Goal: Go to known website: Access a specific website the user already knows

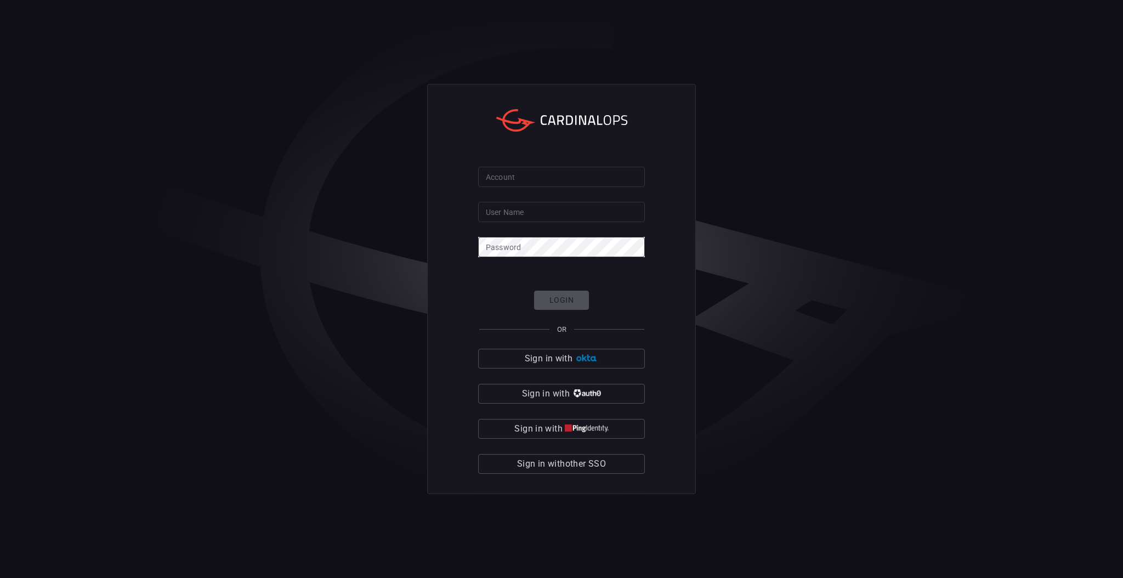
drag, startPoint x: 375, startPoint y: 304, endPoint x: 445, endPoint y: 331, distance: 75.4
click at [373, 304] on div "Account Account User Name User Name Password Password Login OR Sign in with Sig…" at bounding box center [561, 289] width 1123 height 578
click at [578, 454] on div "Login OR Sign in with Sign in with Sign in with Sign in with other SSO" at bounding box center [561, 382] width 167 height 183
click at [576, 463] on span "Sign in with other SSO" at bounding box center [561, 463] width 89 height 15
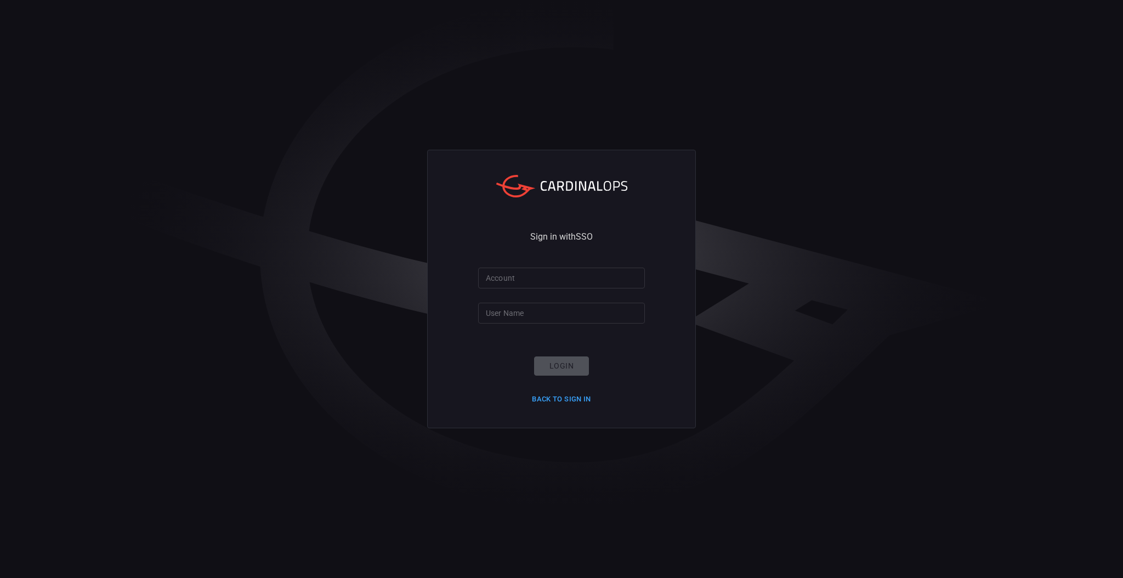
click at [561, 295] on form "Account Account User Name User Name Login Back to Sign in" at bounding box center [561, 338] width 167 height 140
click at [551, 275] on input "Account" at bounding box center [561, 278] width 167 height 20
click at [549, 277] on input "Account" at bounding box center [561, 278] width 167 height 20
type input "hogan-lovells"
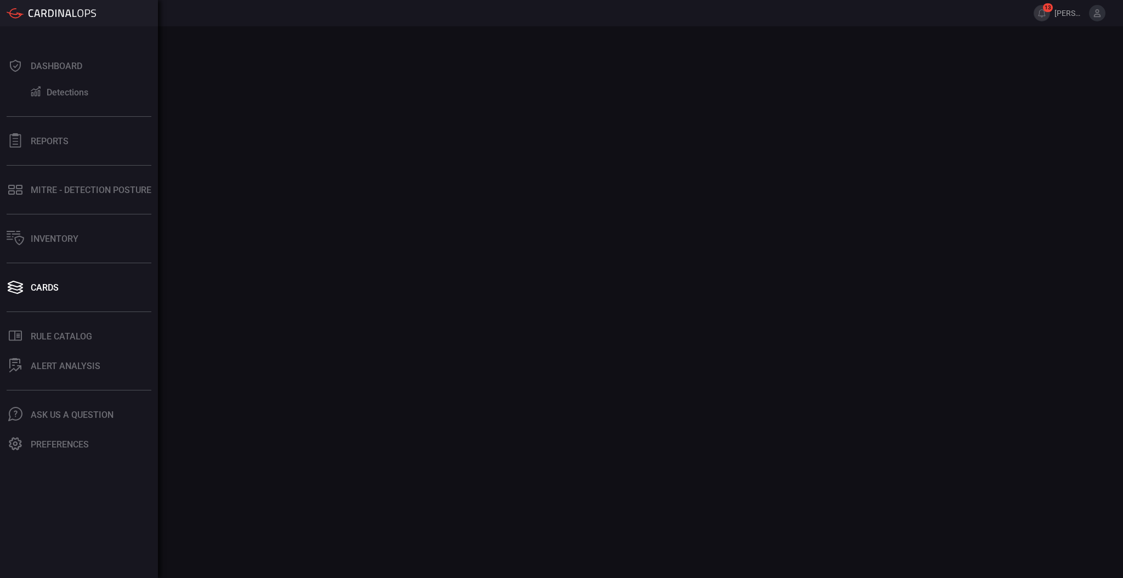
click at [98, 294] on button "Cards" at bounding box center [77, 287] width 154 height 26
click at [26, 285] on button "Cards" at bounding box center [77, 287] width 154 height 26
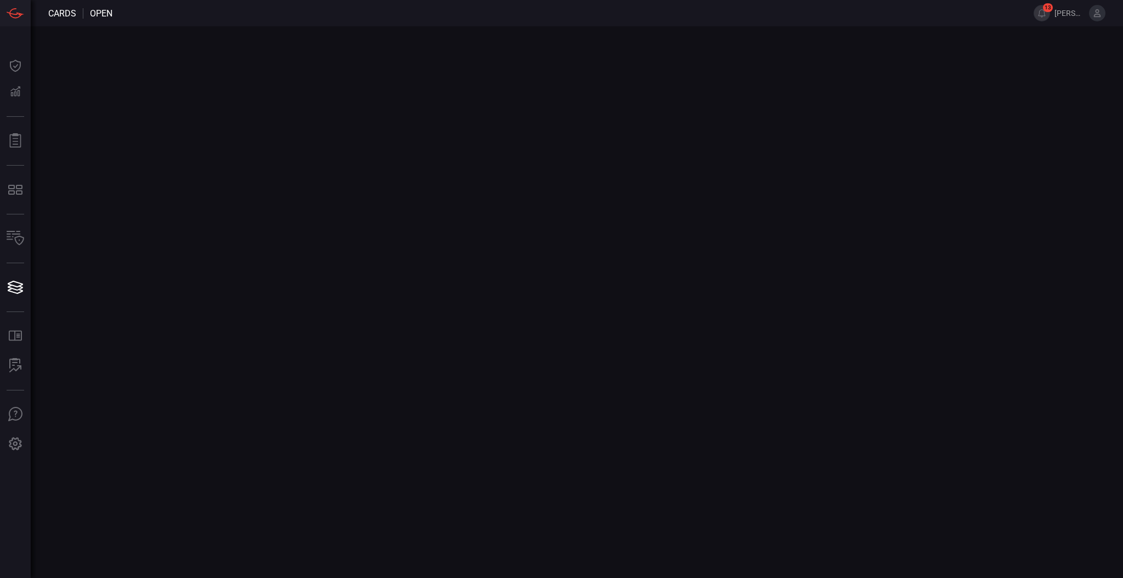
click at [275, 203] on main at bounding box center [561, 302] width 1123 height 552
